Goal: Task Accomplishment & Management: Manage account settings

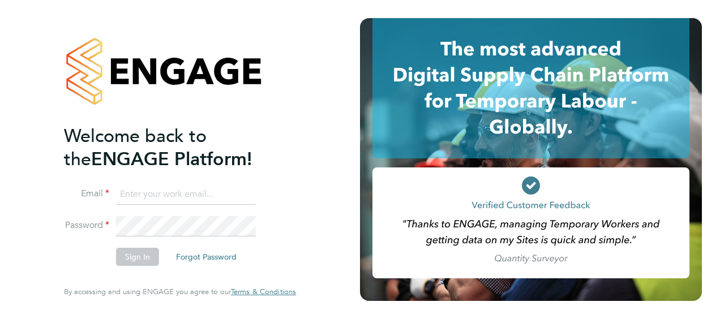
type input "[PERSON_NAME][EMAIL_ADDRESS][DOMAIN_NAME]"
click at [132, 257] on button "Sign In" at bounding box center [137, 257] width 43 height 18
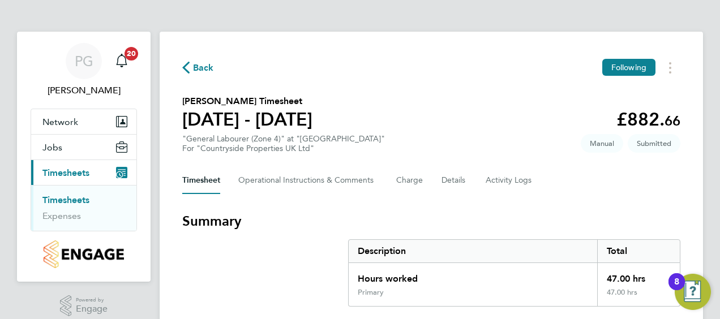
click at [674, 189] on div "Timesheet Operational Instructions & Comments Charge Details Activity Logs" at bounding box center [431, 180] width 498 height 27
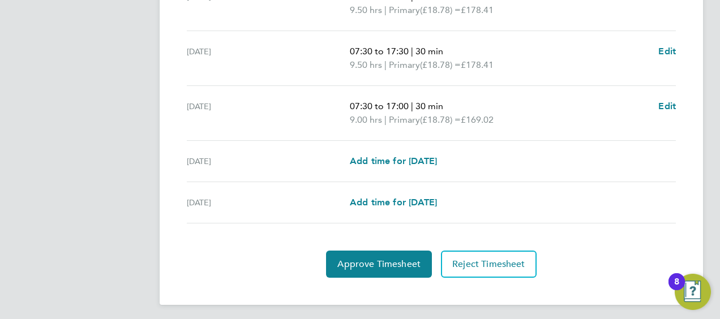
scroll to position [496, 0]
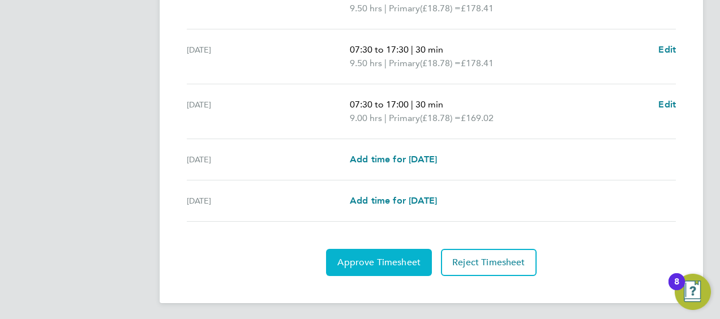
click at [362, 257] on span "Approve Timesheet" at bounding box center [378, 262] width 83 height 11
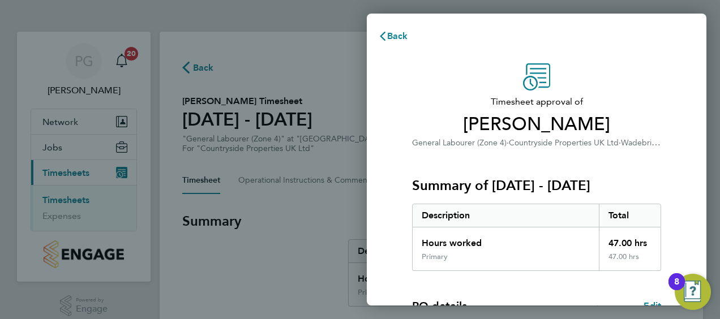
click at [671, 161] on div "Timesheet approval of Oliver Groves General Labourer (Zone 4) · Countryside Pro…" at bounding box center [536, 272] width 276 height 419
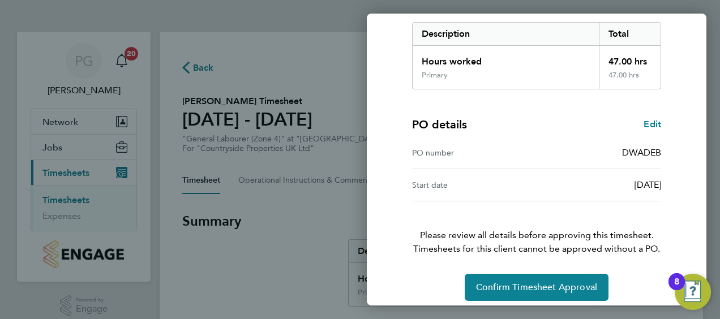
scroll to position [190, 0]
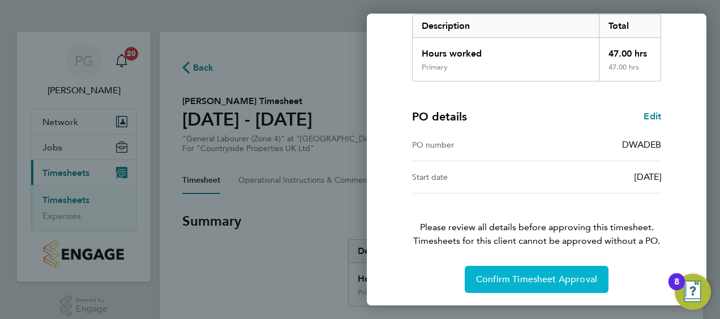
click at [517, 277] on span "Confirm Timesheet Approval" at bounding box center [536, 279] width 121 height 11
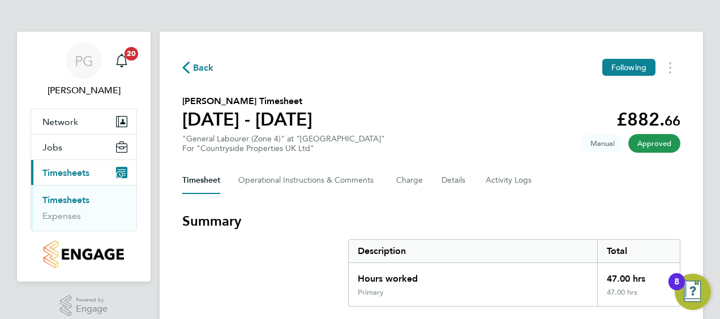
click at [69, 200] on link "Timesheets" at bounding box center [65, 200] width 47 height 11
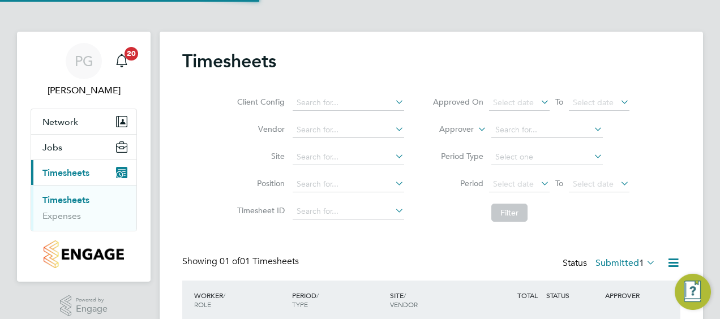
scroll to position [28, 98]
click at [673, 164] on div "Client Config Vendor Site Position Timesheet ID Approved On Select date To Sele…" at bounding box center [431, 156] width 498 height 144
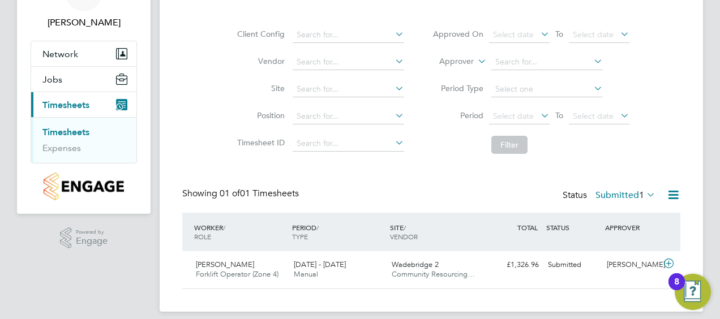
scroll to position [78, 0]
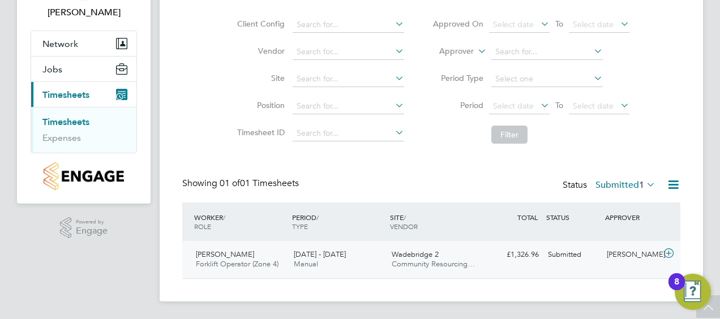
click at [405, 260] on span "Community Resourcing…" at bounding box center [433, 264] width 83 height 10
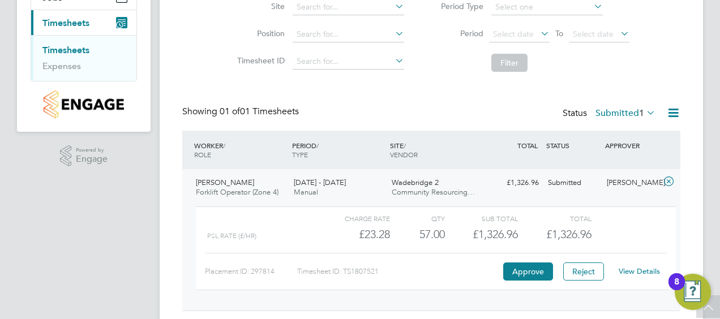
scroll to position [169, 0]
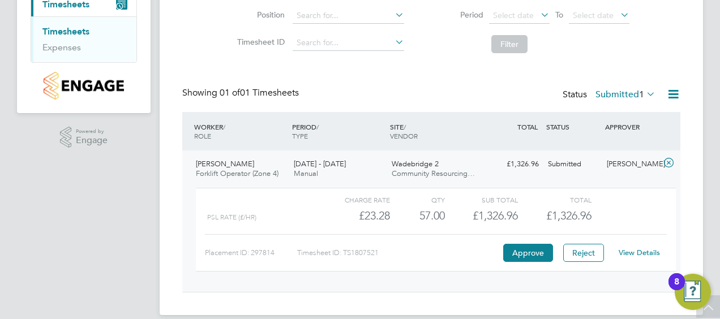
click at [633, 250] on link "View Details" at bounding box center [638, 253] width 41 height 10
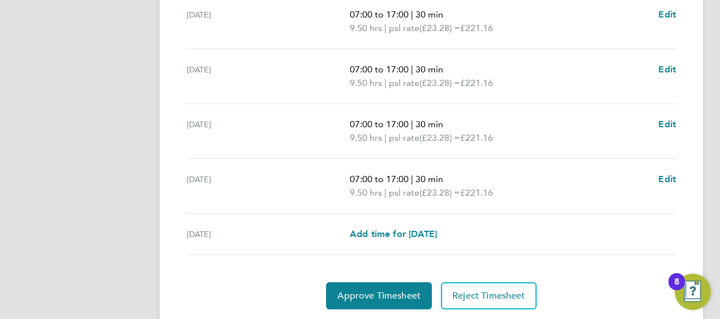
scroll to position [498, 0]
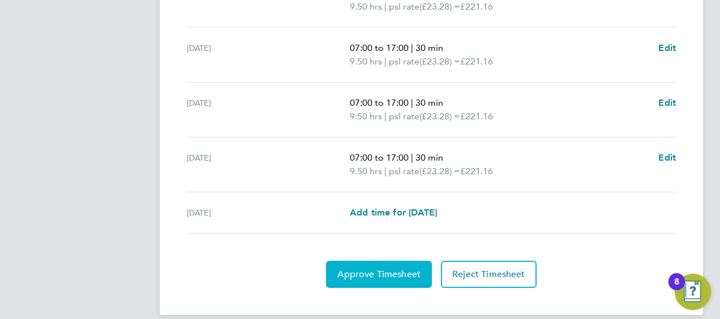
click at [382, 273] on span "Approve Timesheet" at bounding box center [378, 274] width 83 height 11
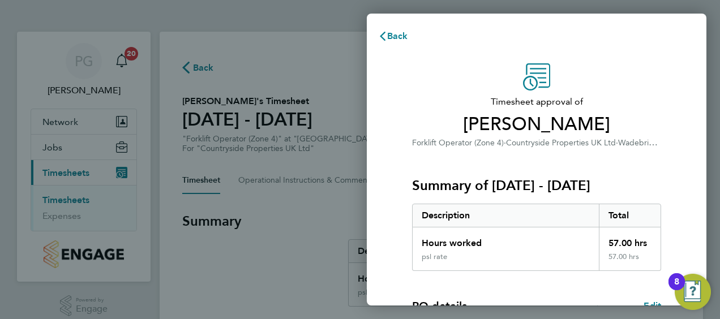
click at [662, 155] on div "Timesheet approval of [PERSON_NAME] Forklift Operator (Zone 4) · Countryside Pr…" at bounding box center [536, 272] width 276 height 419
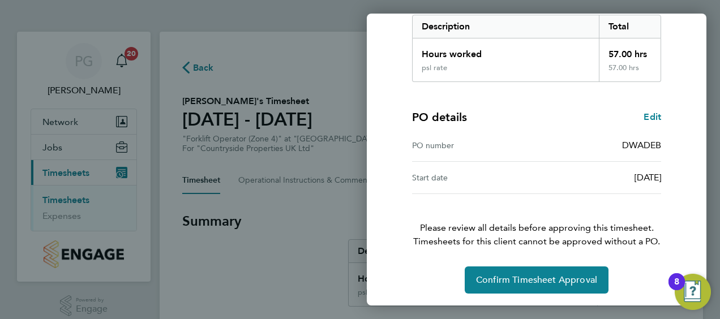
scroll to position [190, 0]
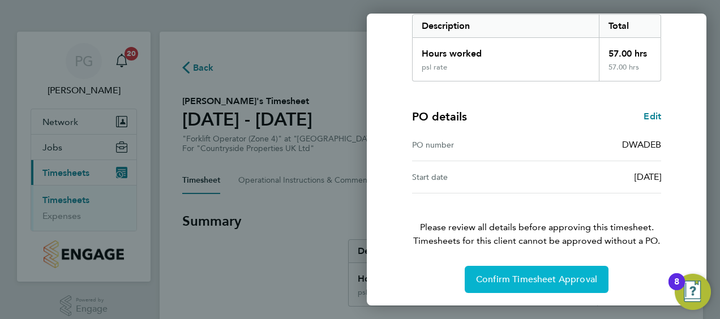
click at [532, 278] on span "Confirm Timesheet Approval" at bounding box center [536, 279] width 121 height 11
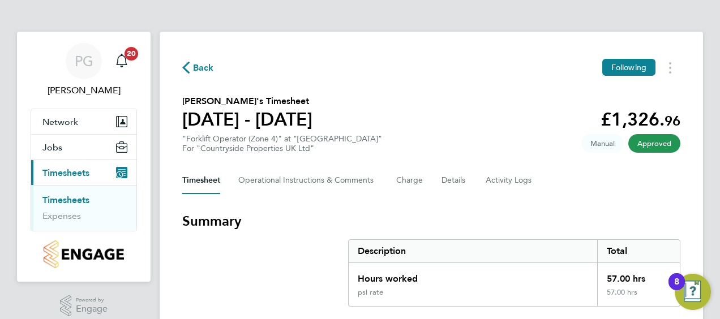
click at [74, 199] on link "Timesheets" at bounding box center [65, 200] width 47 height 11
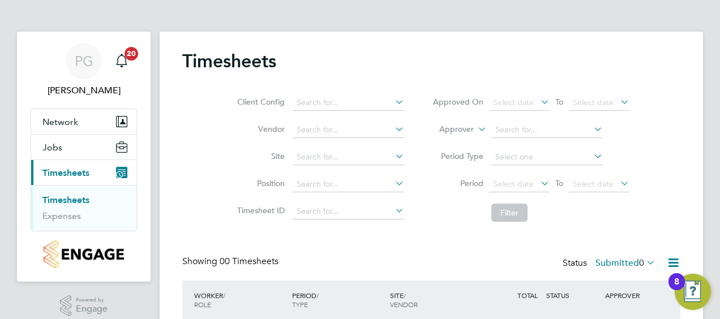
click at [678, 127] on div "Client Config Vendor Site Position Timesheet ID Approved On Select date To Sele…" at bounding box center [431, 156] width 498 height 144
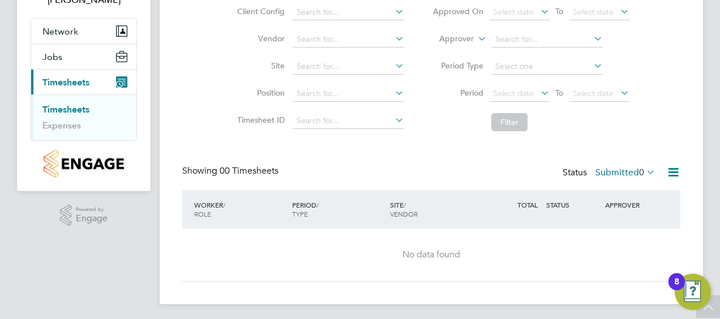
scroll to position [93, 0]
